Goal: Transaction & Acquisition: Purchase product/service

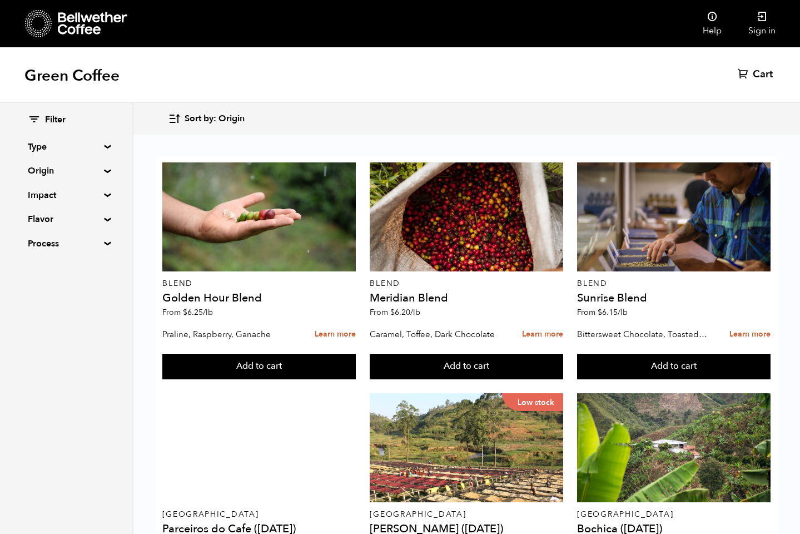
click at [55, 172] on summary "Origin" at bounding box center [66, 170] width 77 height 13
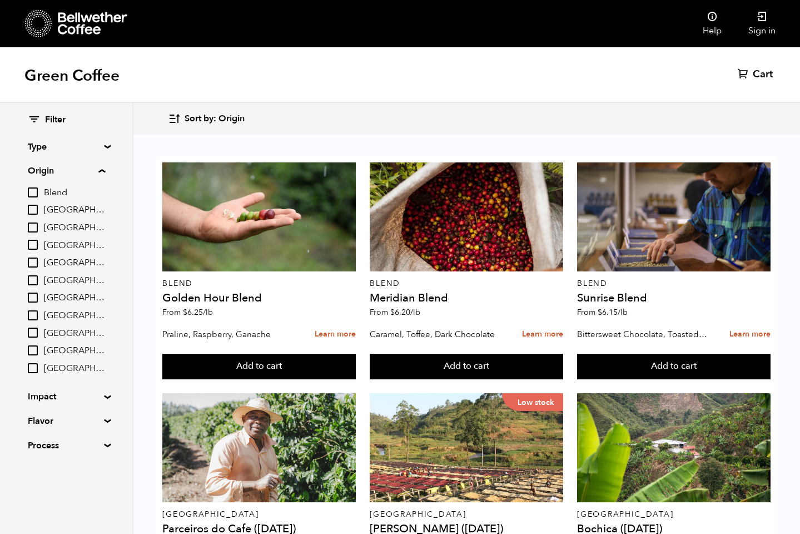
click at [32, 317] on input "[GEOGRAPHIC_DATA]" at bounding box center [33, 315] width 10 height 10
checkbox input "true"
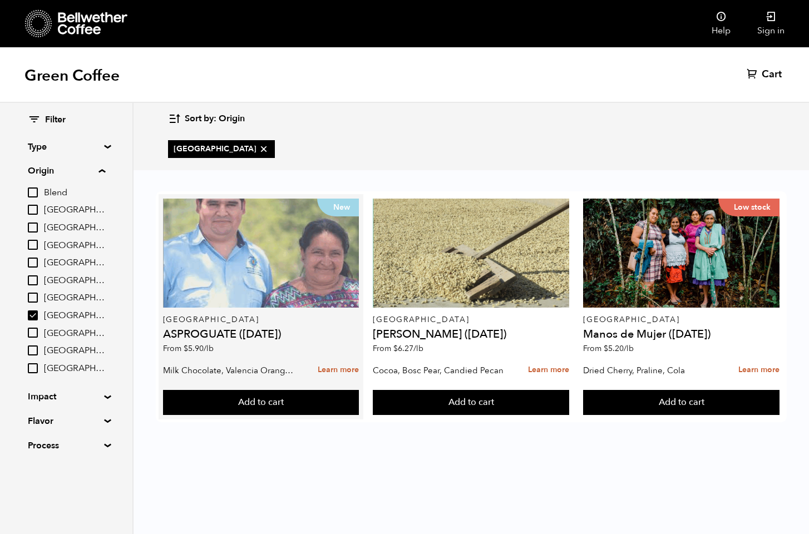
click at [271, 284] on div "New" at bounding box center [261, 253] width 196 height 109
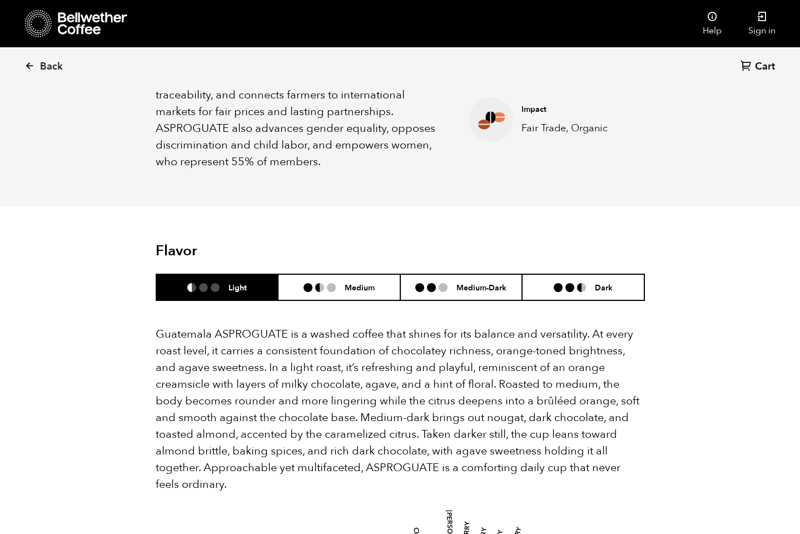
scroll to position [609, 0]
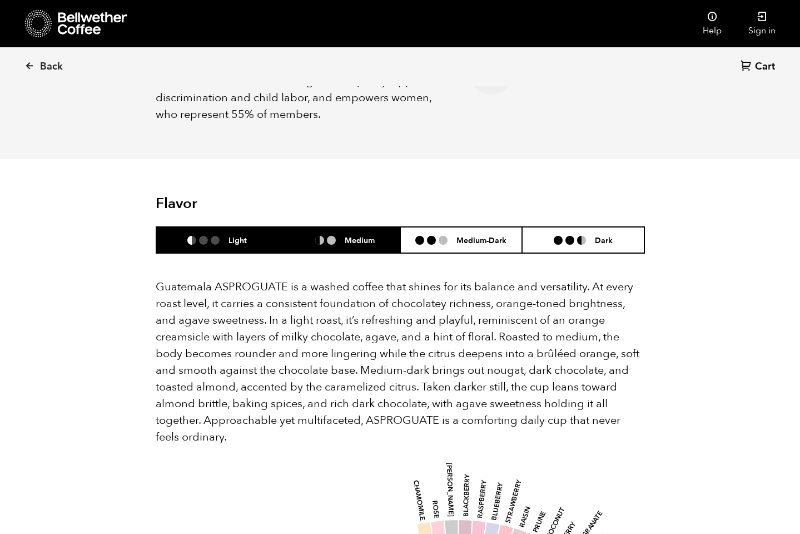
click at [369, 227] on li "Medium" at bounding box center [339, 240] width 122 height 26
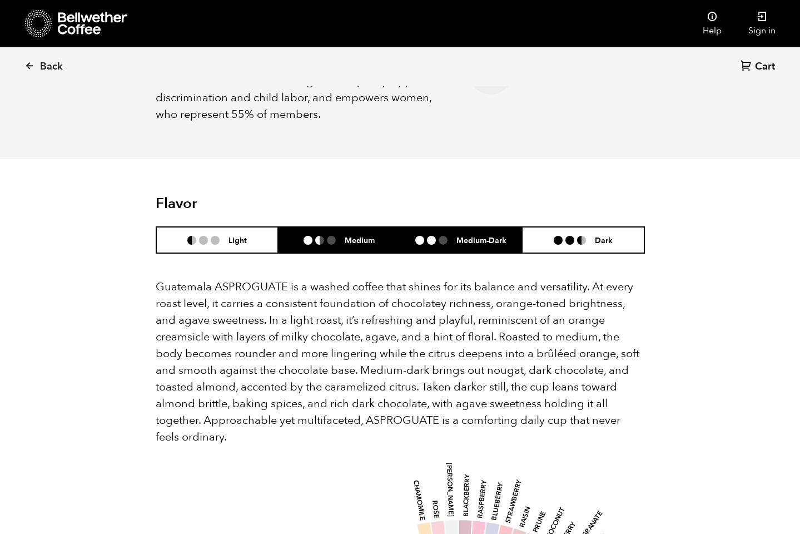
click at [436, 236] on li at bounding box center [431, 240] width 9 height 9
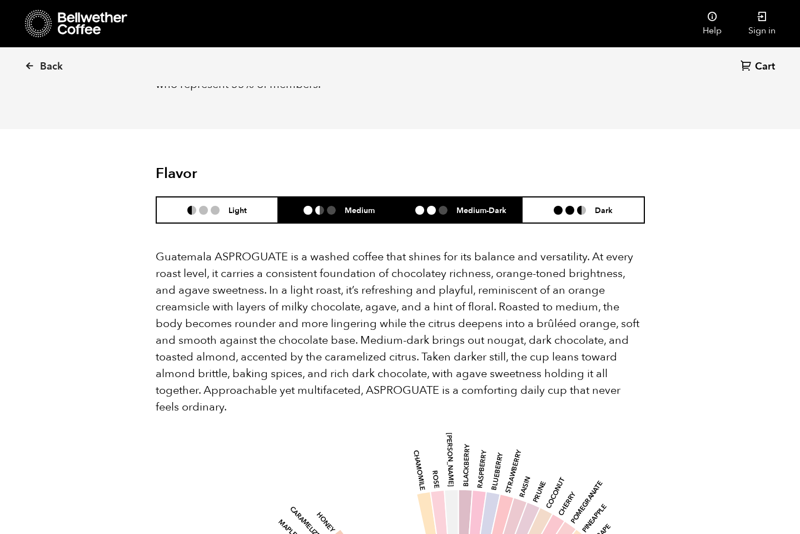
click at [367, 197] on li "Medium" at bounding box center [339, 210] width 122 height 26
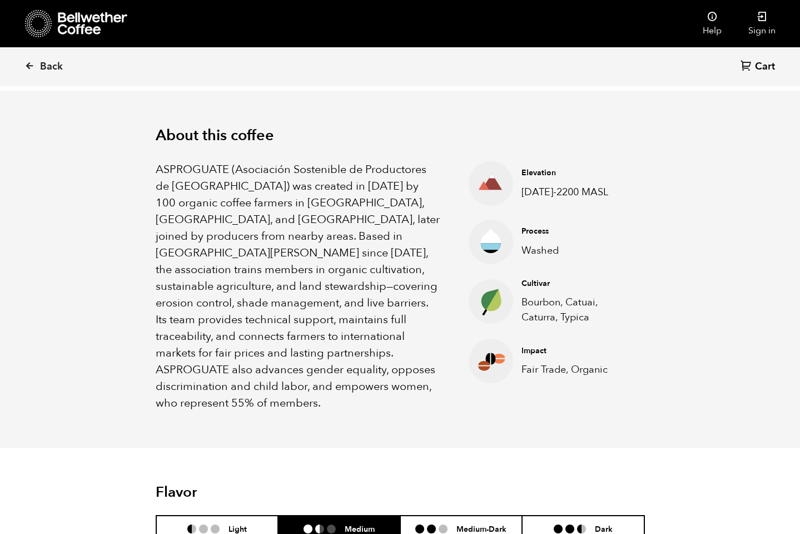
scroll to position [230, 0]
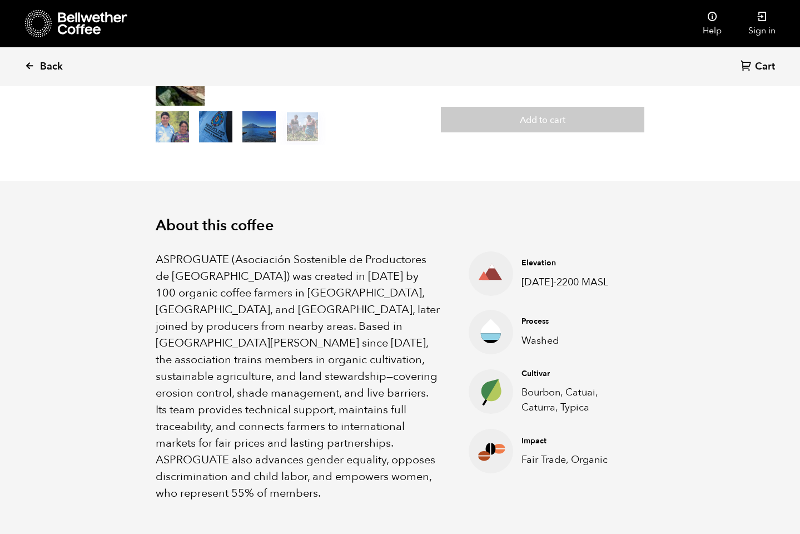
click at [33, 63] on icon at bounding box center [29, 66] width 10 height 10
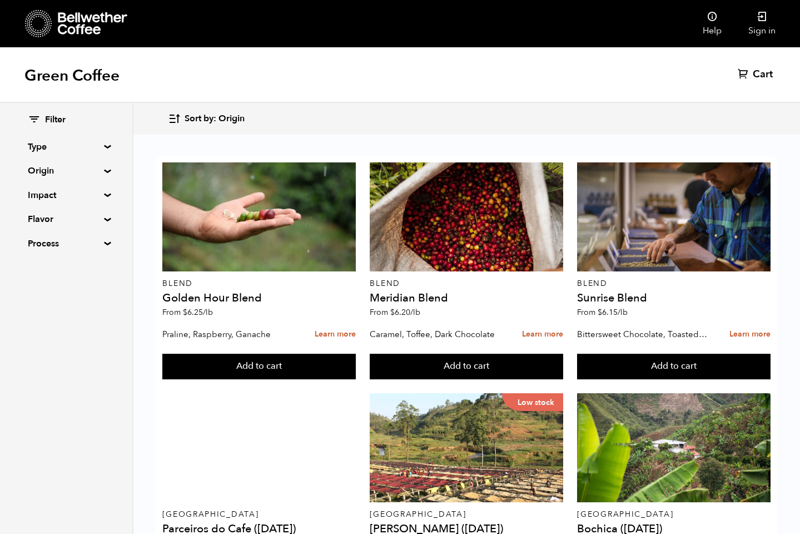
click at [58, 175] on summary "Origin" at bounding box center [66, 170] width 77 height 13
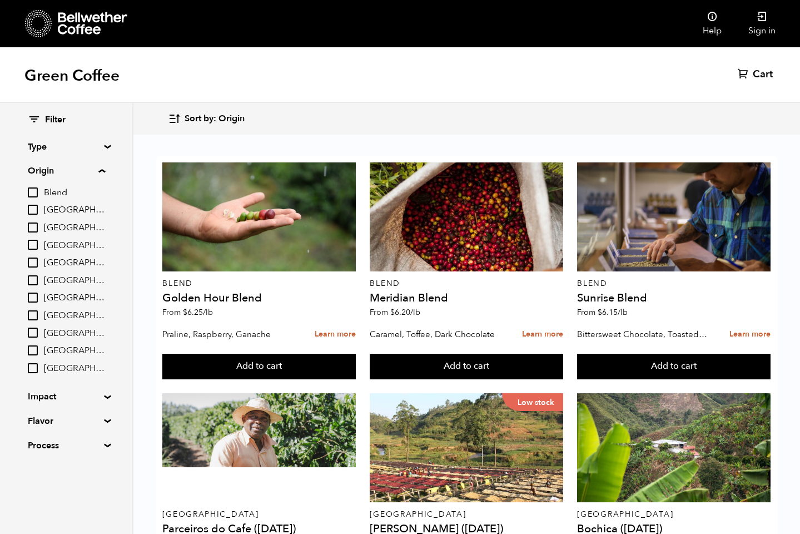
click at [72, 314] on span "[GEOGRAPHIC_DATA]" at bounding box center [74, 316] width 61 height 12
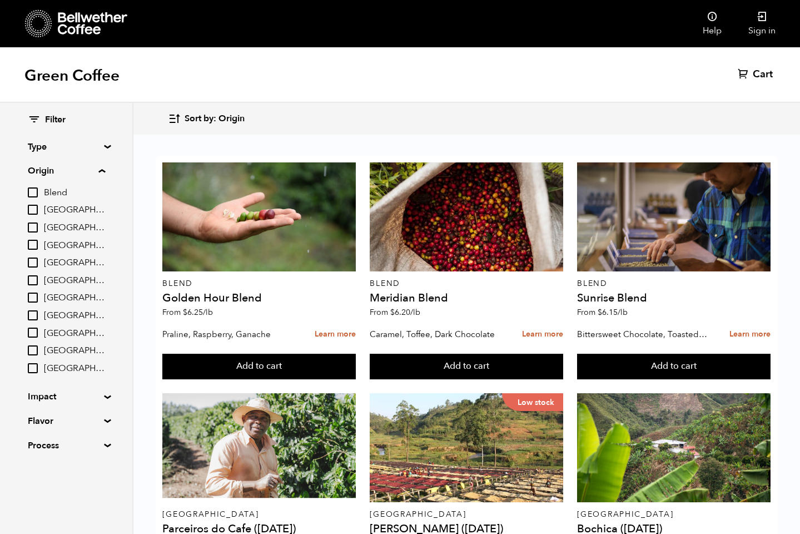
click at [0, 0] on input "[GEOGRAPHIC_DATA]" at bounding box center [0, 0] width 0 height 0
checkbox input "true"
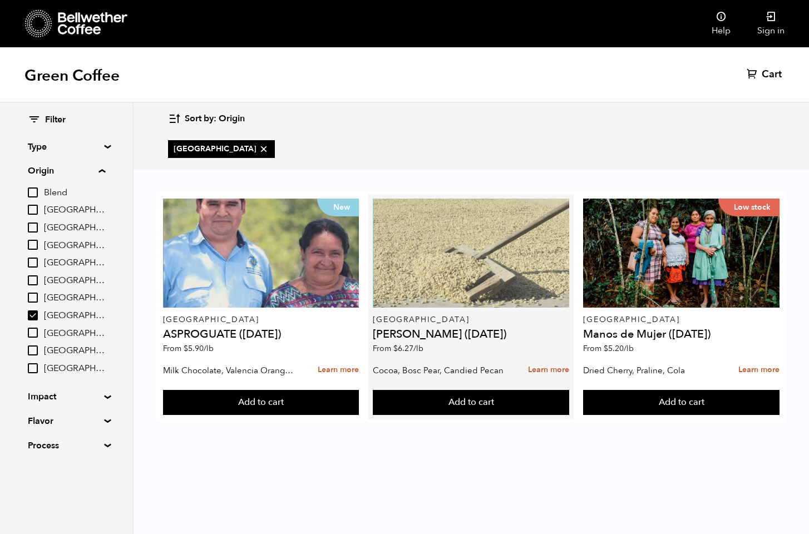
click at [451, 271] on div at bounding box center [471, 253] width 196 height 109
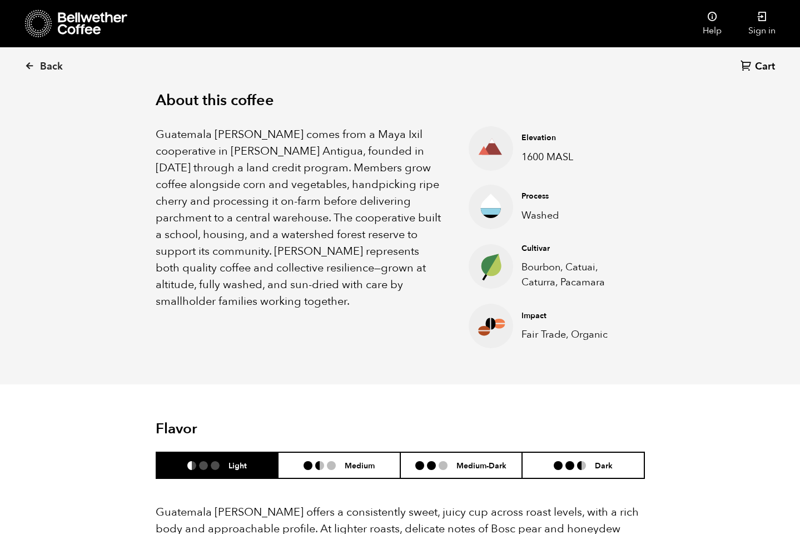
scroll to position [529, 0]
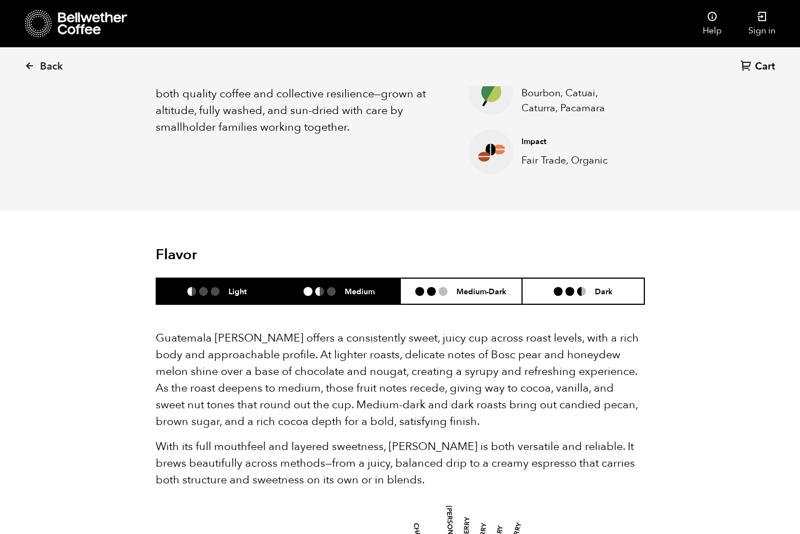
click at [367, 290] on li "Medium" at bounding box center [339, 291] width 122 height 26
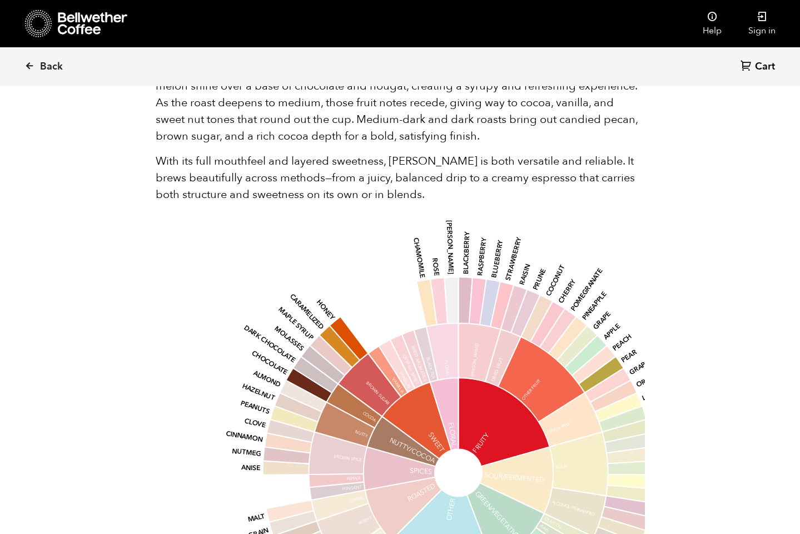
scroll to position [886, 0]
